Goal: Check status: Check status

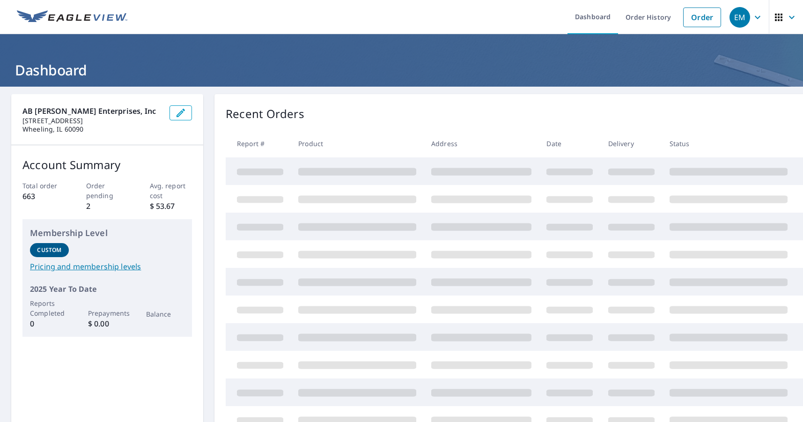
click at [146, 59] on header "Dashboard" at bounding box center [401, 60] width 803 height 52
click at [165, 67] on h1 "Dashboard" at bounding box center [401, 69] width 780 height 19
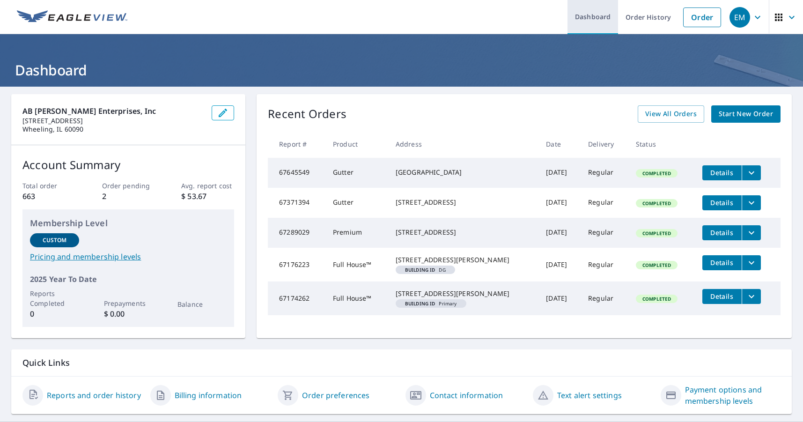
click at [589, 18] on link "Dashboard" at bounding box center [592, 17] width 51 height 34
click at [652, 21] on link "Order History" at bounding box center [648, 17] width 60 height 34
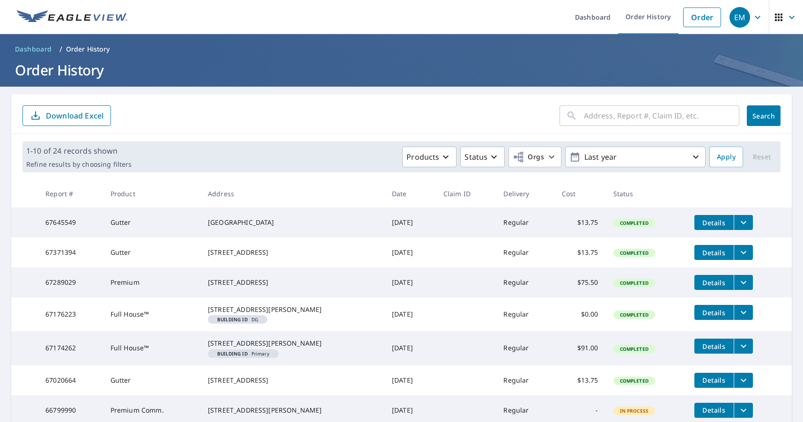
click at [632, 113] on input "text" at bounding box center [661, 116] width 155 height 26
type input "2424"
click at [757, 116] on button "Search" at bounding box center [764, 115] width 34 height 21
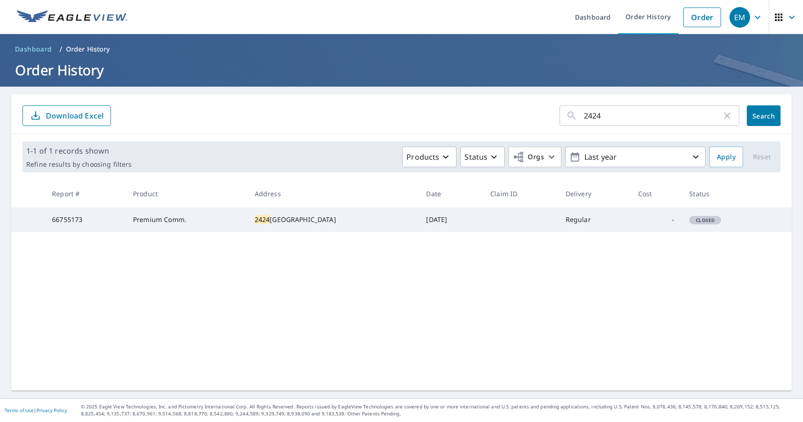
click at [383, 219] on td "[STREET_ADDRESS]" at bounding box center [333, 219] width 172 height 24
